Goal: Task Accomplishment & Management: Use online tool/utility

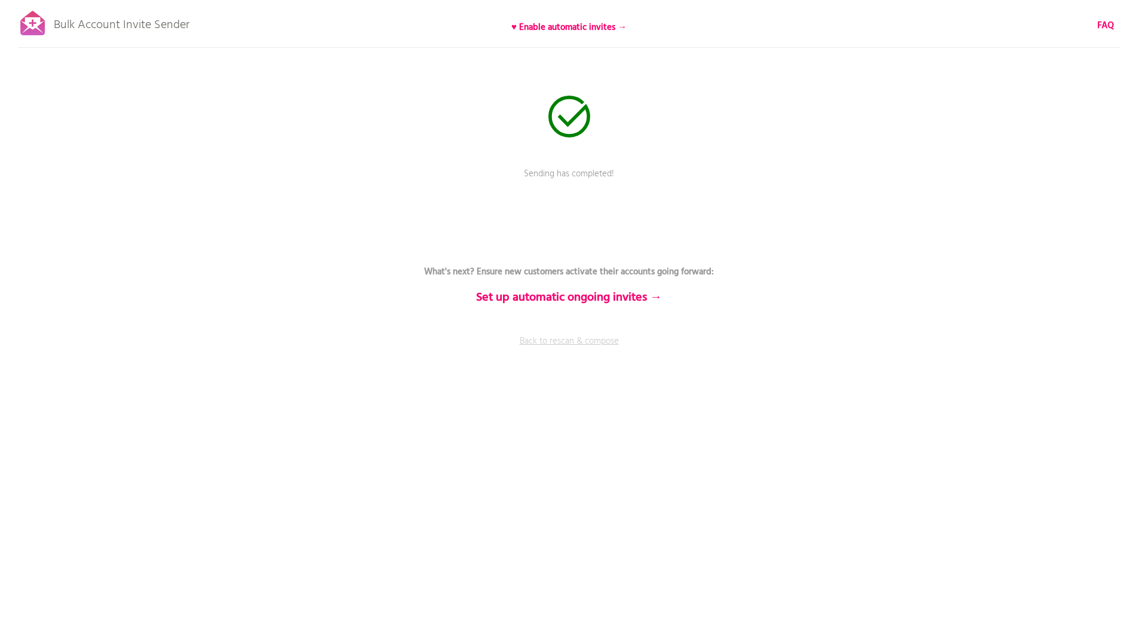
click at [588, 344] on link "Back to rescan & compose" at bounding box center [569, 350] width 358 height 30
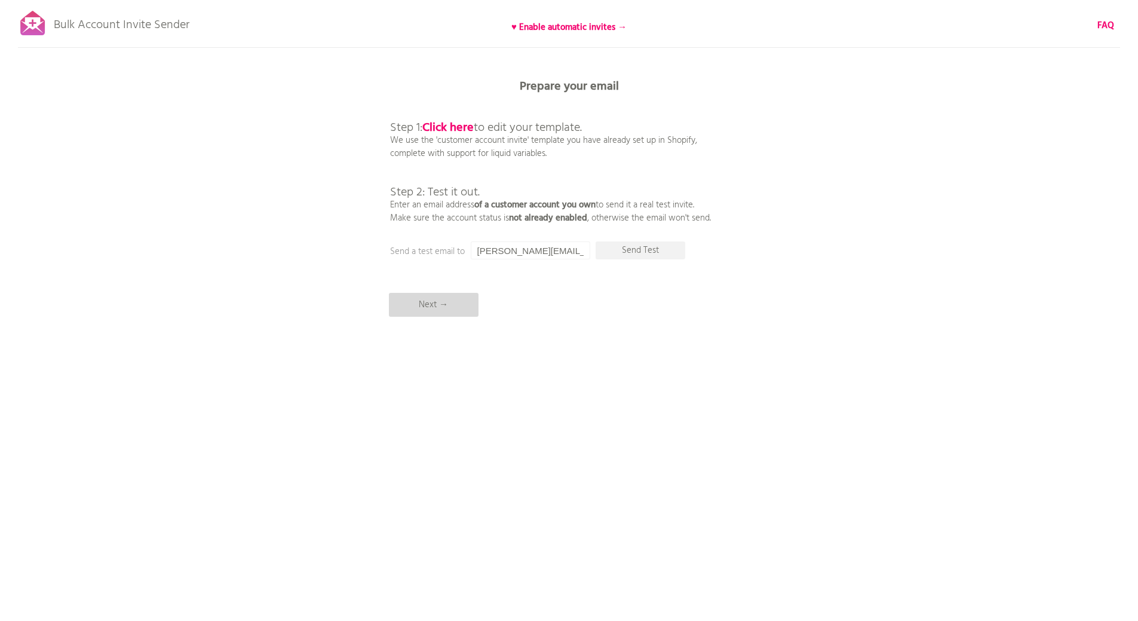
click at [446, 304] on p "Next →" at bounding box center [434, 305] width 90 height 24
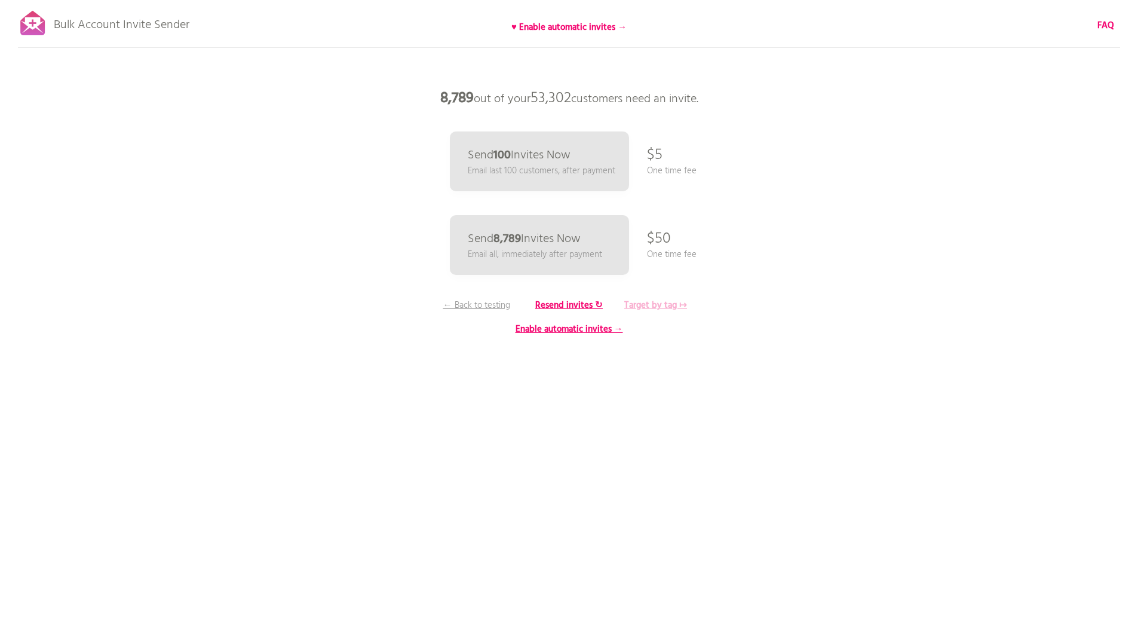
click at [651, 311] on b "Target by tag ↦" at bounding box center [655, 305] width 63 height 14
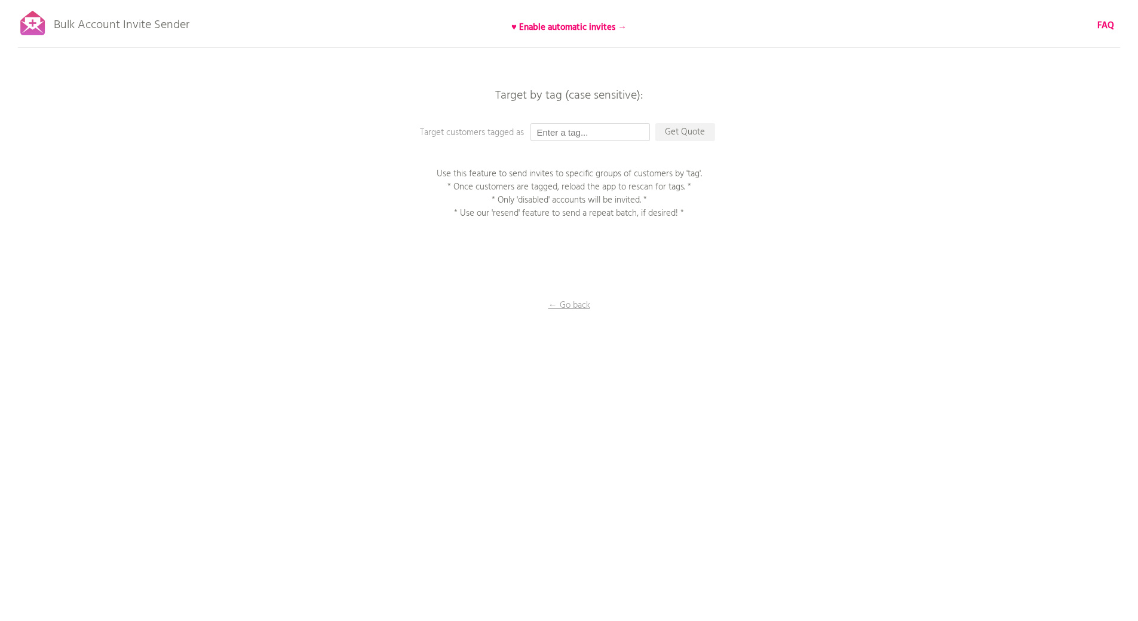
click at [548, 131] on input "text" at bounding box center [590, 132] width 119 height 18
type input "new invite 8.28.25"
click at [678, 137] on p "Get Quote" at bounding box center [685, 132] width 60 height 18
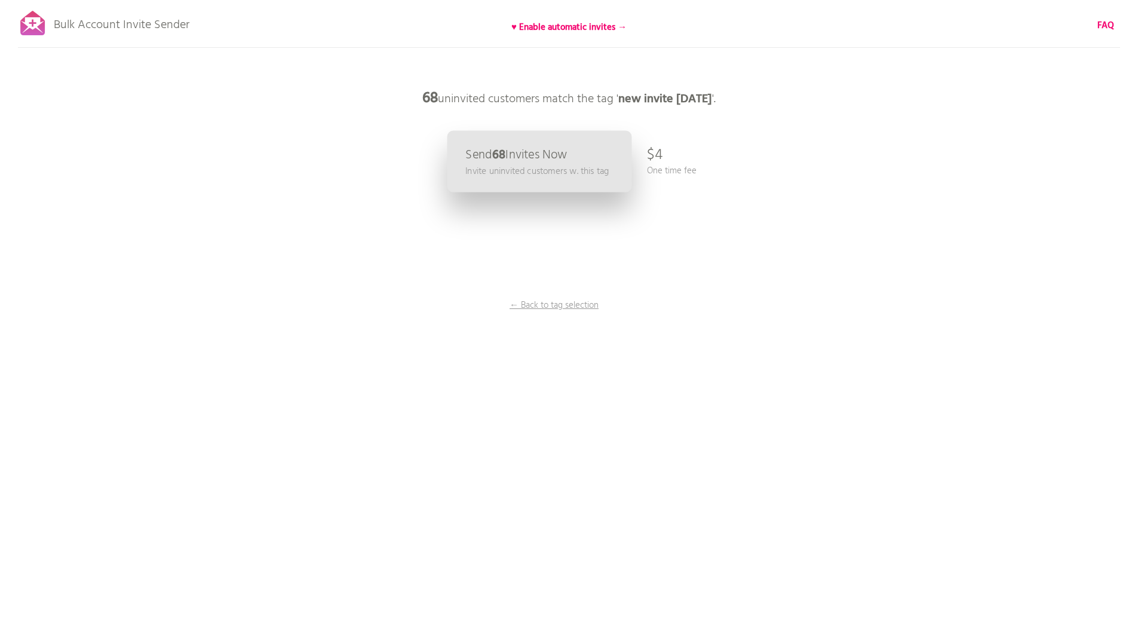
click at [551, 173] on p "Invite uninvited customers w. this tag" at bounding box center [536, 171] width 143 height 14
